Goal: Browse casually

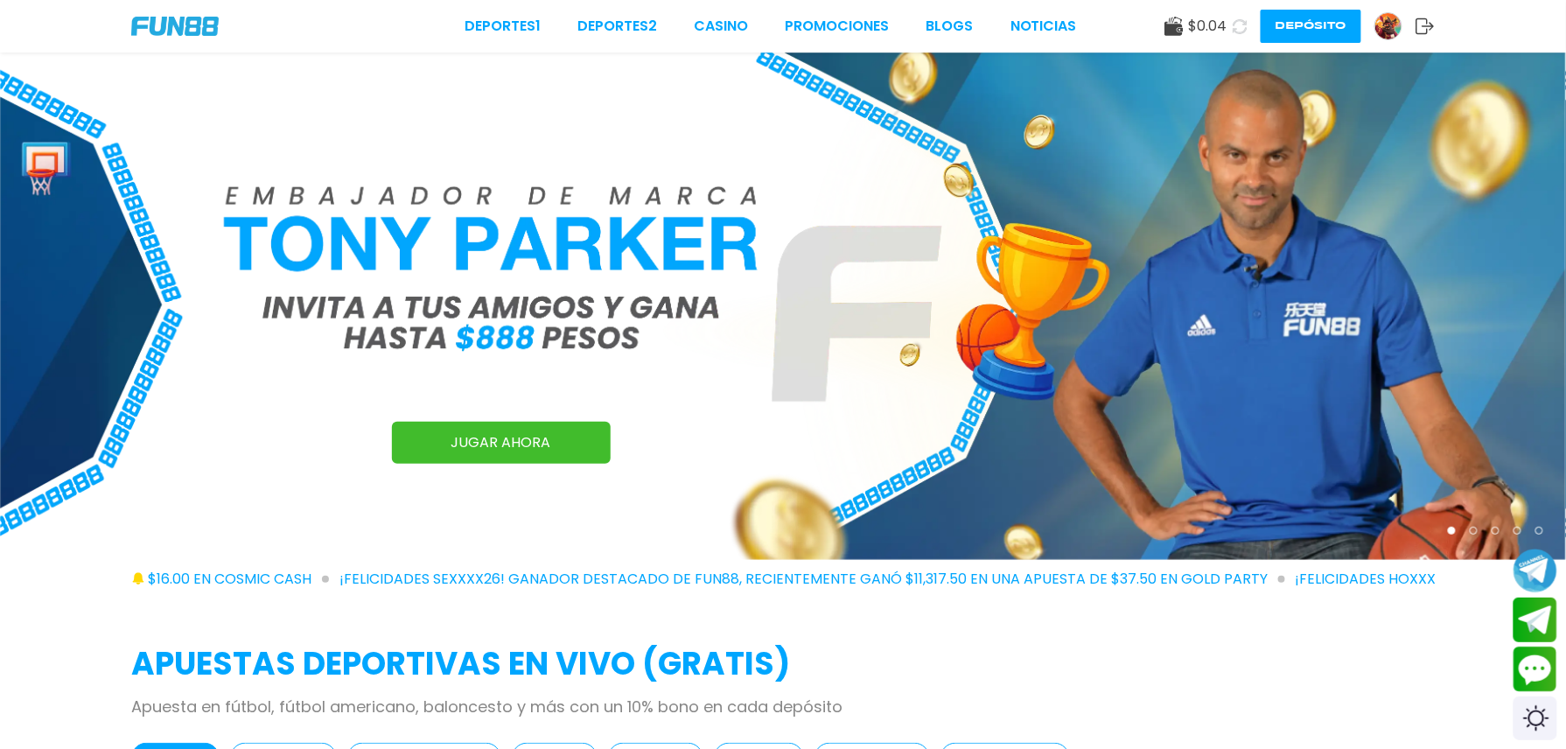
click at [1232, 21] on use at bounding box center [1239, 25] width 15 height 15
click at [1232, 21] on use at bounding box center [1240, 26] width 16 height 16
drag, startPoint x: 1163, startPoint y: 43, endPoint x: 1155, endPoint y: 21, distance: 23.6
click at [1155, 21] on div "Deportes 1 Deportes 2 CASINO Promociones BLOGS NOTICIAS $ 0.04 Depósito" at bounding box center [783, 26] width 1566 height 52
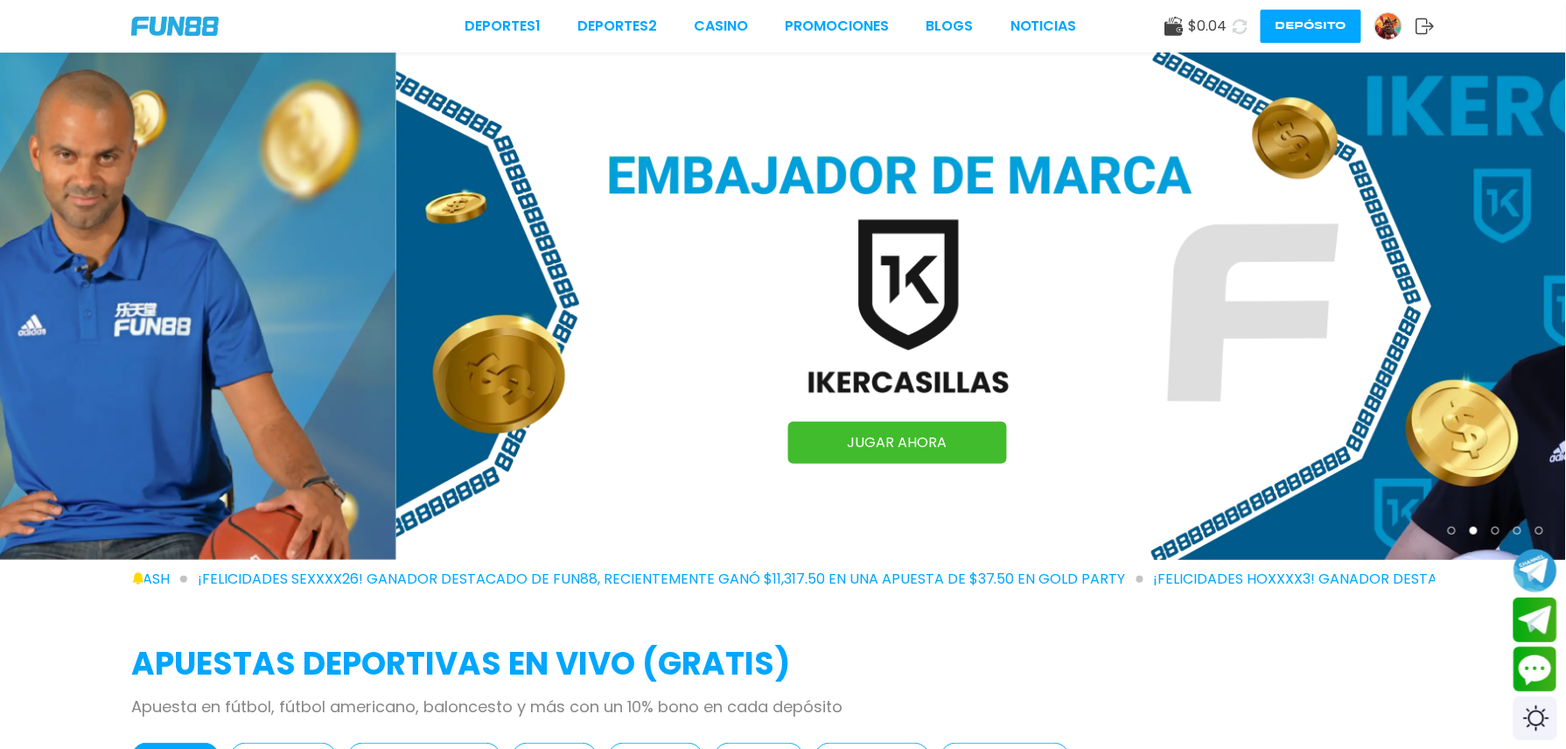
click at [1232, 21] on icon at bounding box center [1240, 26] width 16 height 16
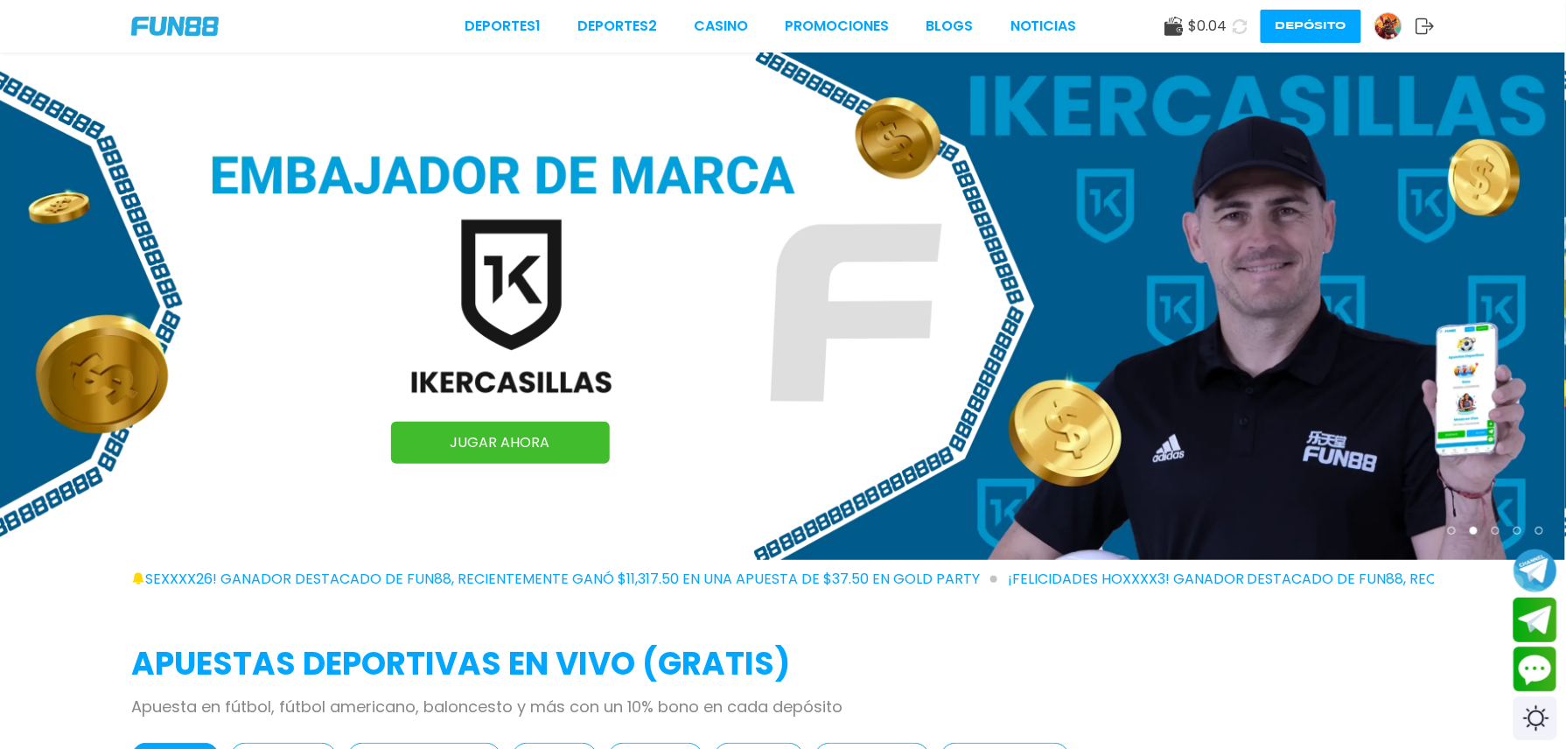
click at [1232, 23] on use at bounding box center [1240, 26] width 16 height 16
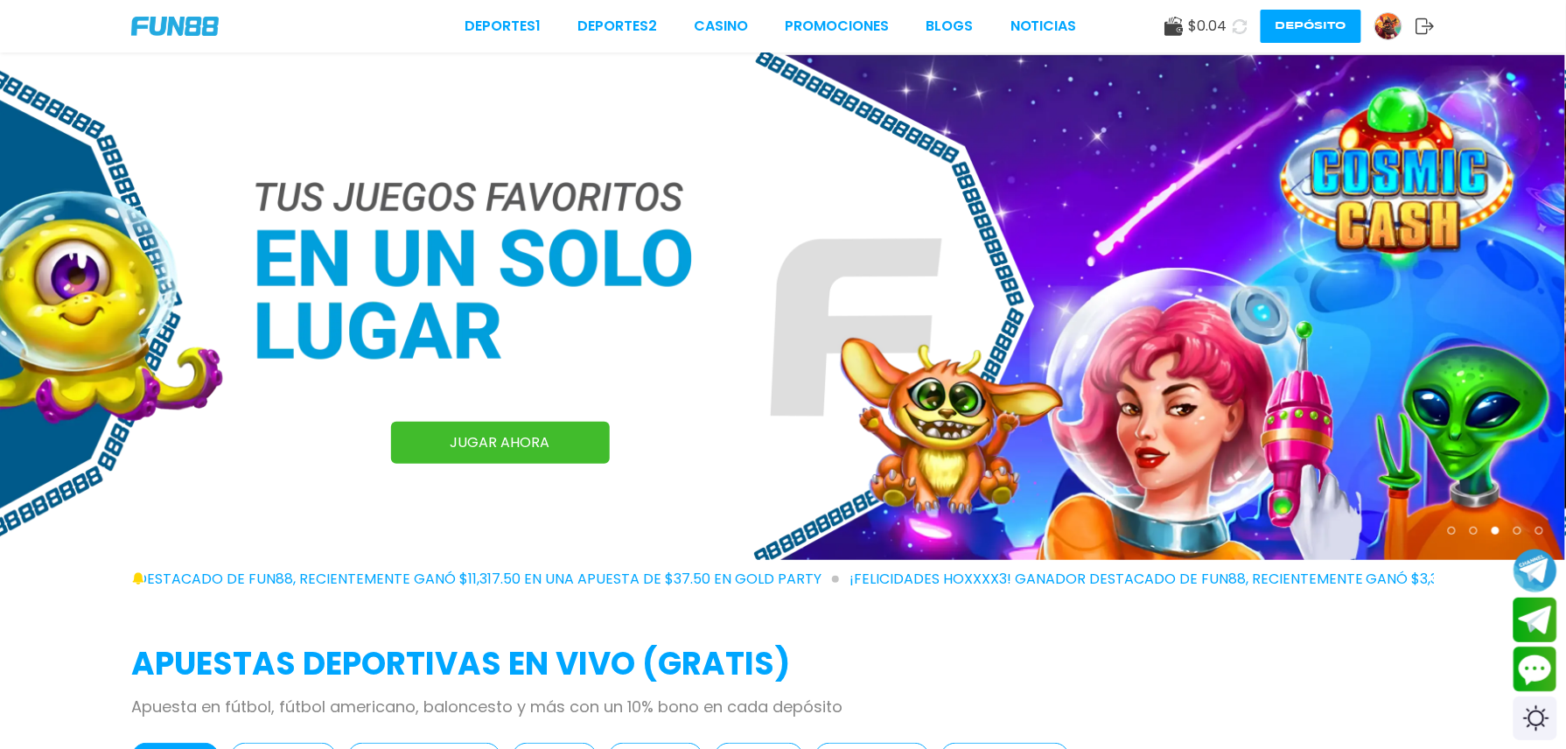
click at [1232, 23] on use at bounding box center [1240, 26] width 16 height 16
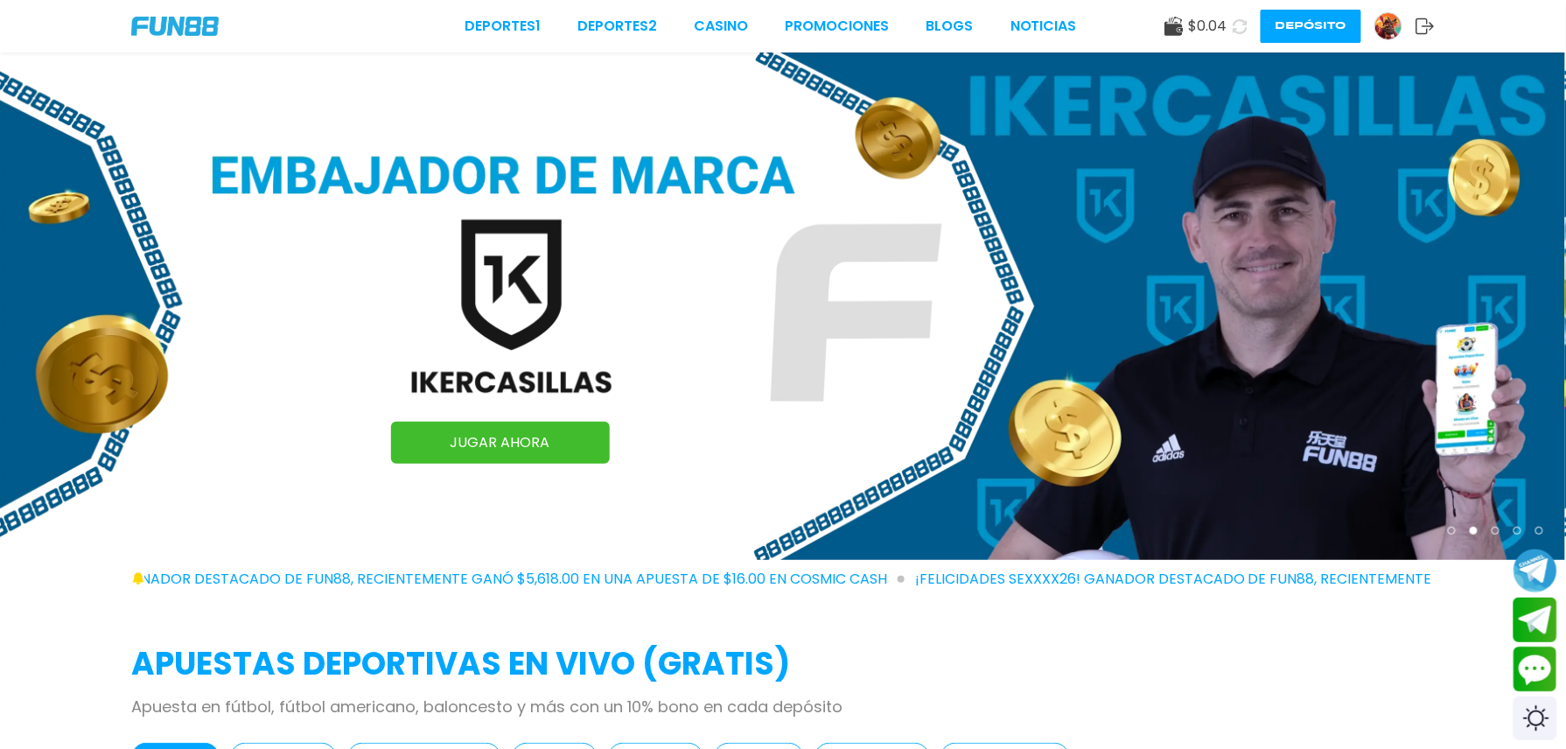
click at [1225, 23] on button at bounding box center [1239, 26] width 29 height 29
click at [1231, 23] on icon at bounding box center [1240, 26] width 19 height 19
click at [1232, 23] on icon at bounding box center [1240, 25] width 17 height 17
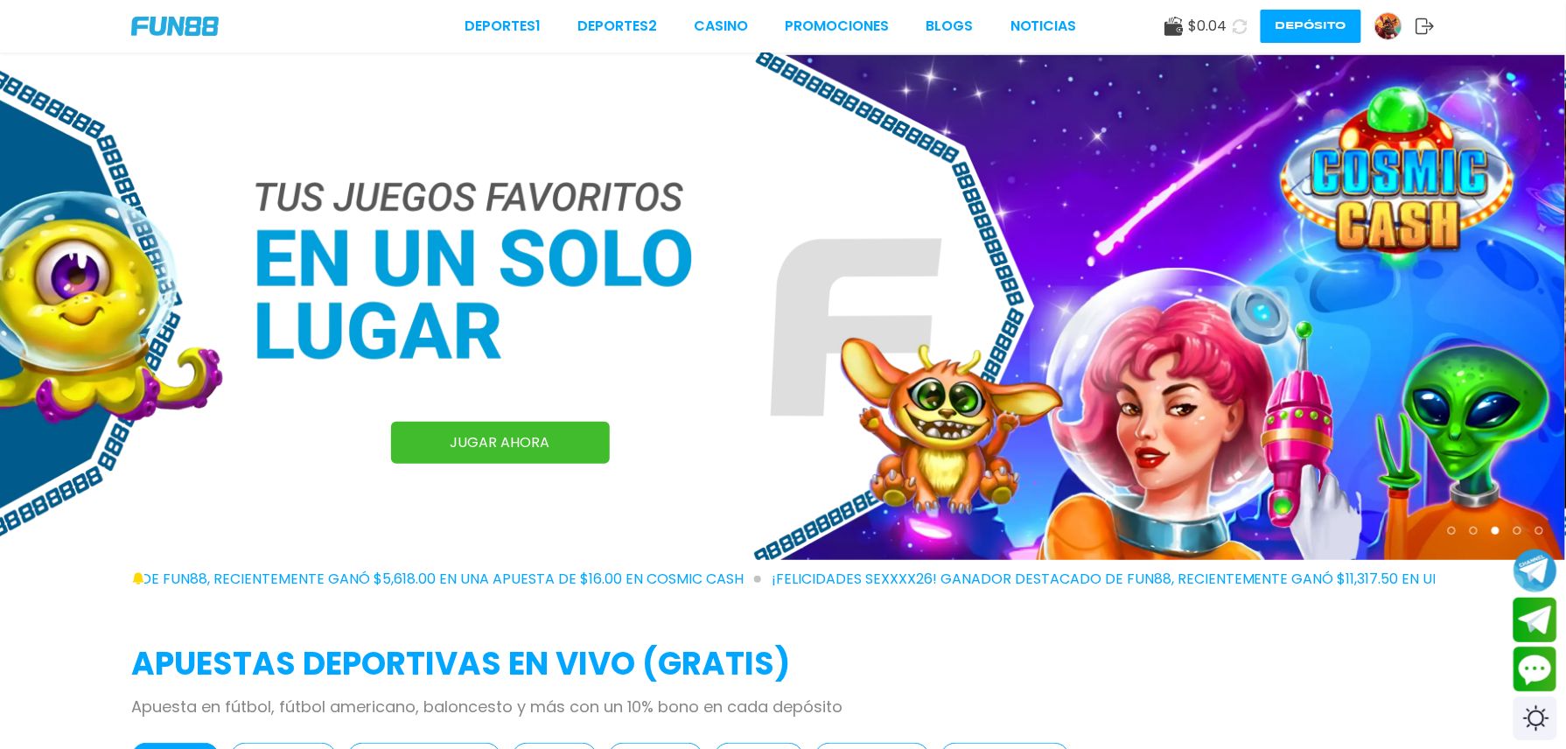
click at [1230, 24] on icon at bounding box center [1239, 26] width 19 height 19
click at [1231, 26] on icon at bounding box center [1240, 26] width 19 height 19
